Goal: Information Seeking & Learning: Learn about a topic

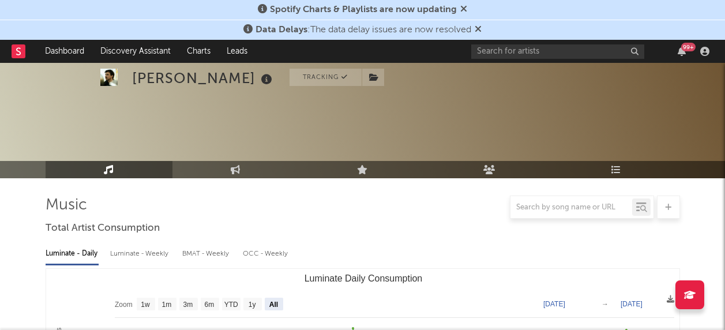
select select "All"
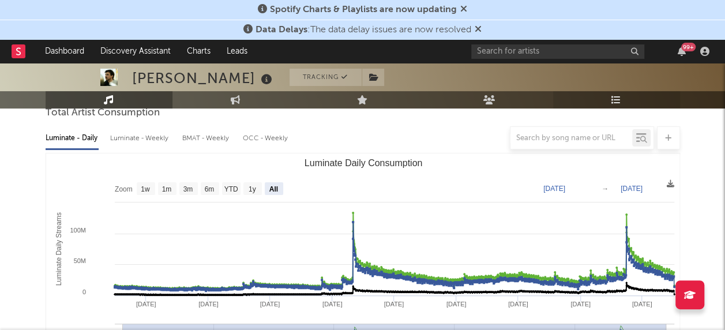
scroll to position [115, 0]
click at [536, 51] on input "text" at bounding box center [557, 51] width 173 height 14
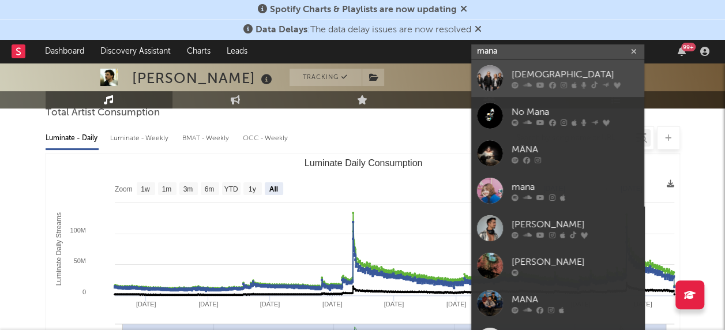
type input "mana"
click at [492, 74] on div at bounding box center [490, 78] width 26 height 26
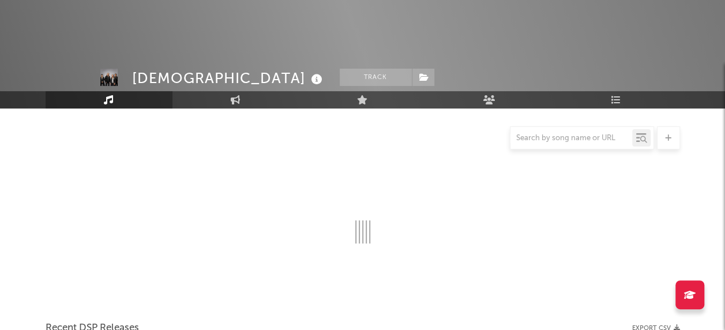
scroll to position [115, 0]
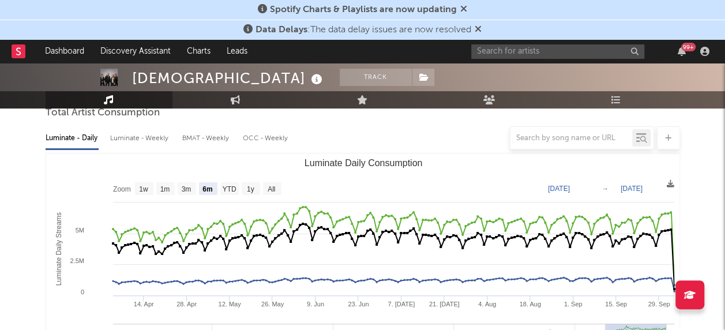
click at [276, 187] on rect "Luminate Daily Consumption" at bounding box center [272, 188] width 18 height 13
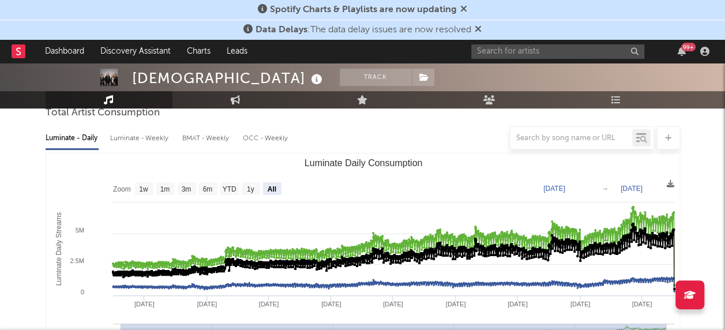
select select "All"
type input "[DATE]"
